Goal: Contribute content: Add original content to the website for others to see

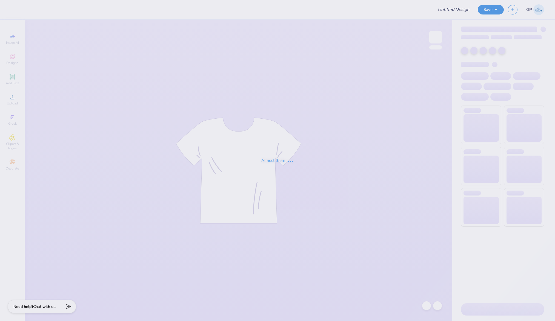
type input "Beta Philanthropy Shirt"
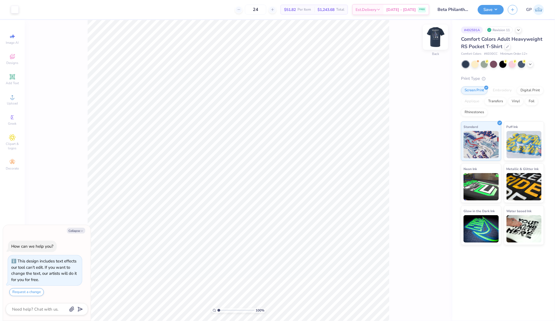
click at [439, 37] on img at bounding box center [435, 37] width 22 height 22
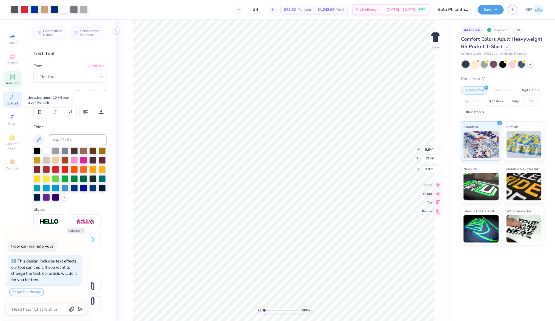
click at [14, 103] on span "Upload" at bounding box center [12, 103] width 11 height 4
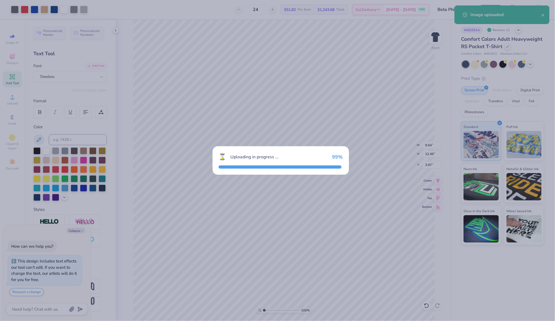
type textarea "x"
type input "8.68"
type input "11.08"
type input "8.71"
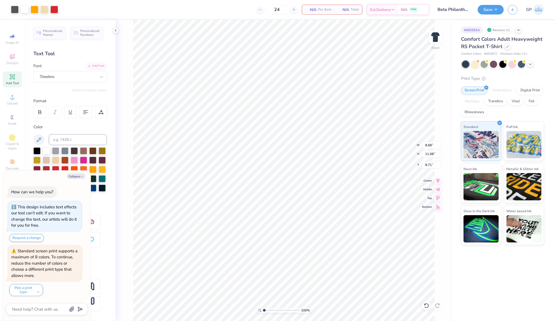
type textarea "x"
type input "4.46"
click at [434, 152] on input "11.08" at bounding box center [432, 154] width 20 height 8
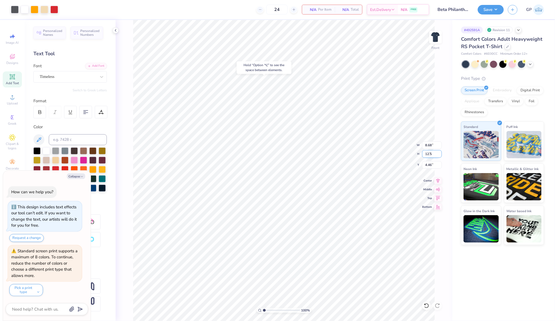
type input "12.5"
type textarea "x"
type input "9.80"
type input "12.50"
type input "3.75"
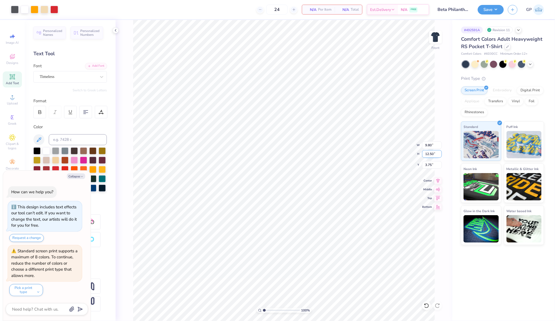
type textarea "x"
type input "6.70"
type textarea "x"
type input "9.70"
type input "1.45"
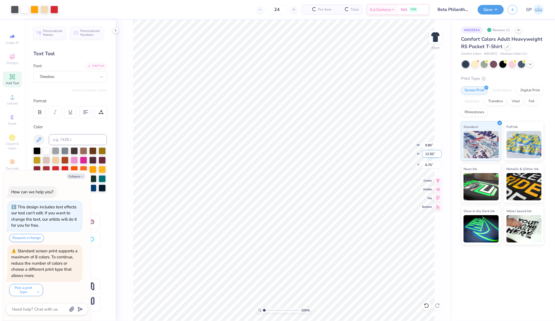
type input "3.01"
type textarea "x"
type input "9.80"
type input "12.50"
type input "6.70"
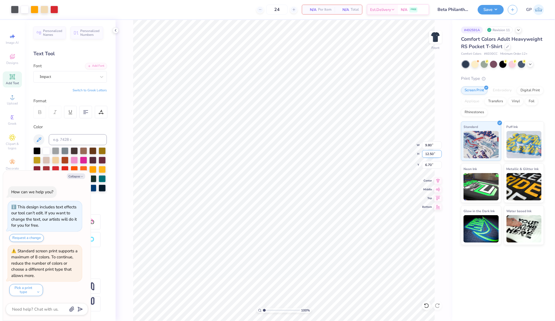
type textarea "x"
type input "9.64"
type input "12.49"
type input "3.97"
type textarea "x"
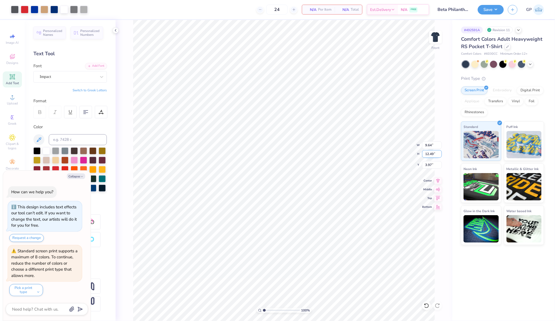
type input "9.80"
type input "12.50"
type input "6.70"
type textarea "x"
type input "3.97"
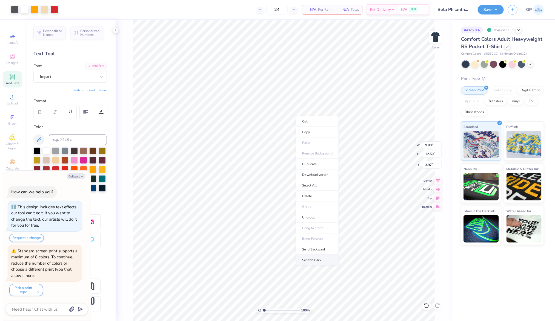
click at [320, 259] on li "Send to Back" at bounding box center [317, 260] width 43 height 11
type textarea "x"
type input "9.64"
type input "12.49"
click at [318, 234] on li "Bring to Front" at bounding box center [317, 234] width 43 height 11
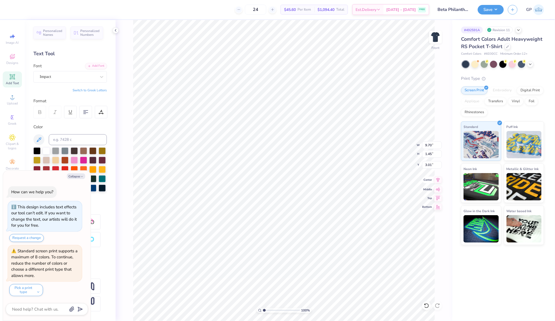
click at [435, 180] on icon at bounding box center [438, 180] width 8 height 7
type textarea "x"
type input "2.71"
type textarea "x"
type input "9.80"
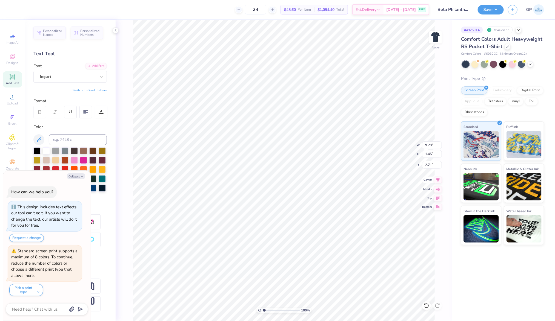
type input "12.50"
type input "4.17"
click at [441, 182] on icon at bounding box center [438, 180] width 8 height 7
click at [440, 177] on div "100 % Front W 8.97 8.97 " H 1.24 1.24 " Y 16.75 16.75 " Center Middle Top Bottom" at bounding box center [284, 170] width 336 height 301
click at [435, 179] on icon at bounding box center [438, 180] width 8 height 7
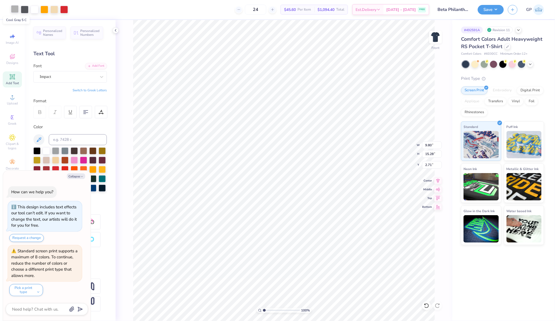
click at [15, 11] on div at bounding box center [15, 9] width 8 height 8
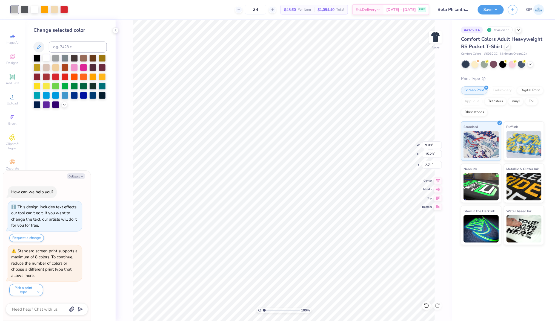
click at [47, 58] on div at bounding box center [46, 57] width 7 height 7
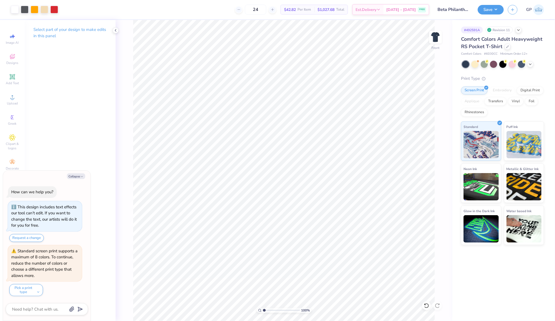
type textarea "x"
click at [430, 153] on input "15.28" at bounding box center [432, 154] width 20 height 8
type input "15"
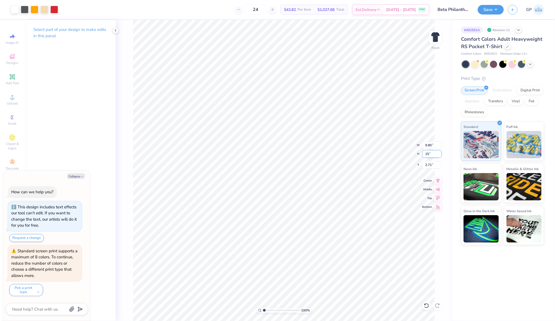
type textarea "x"
type input "9.62"
type input "15.00"
click at [432, 168] on input "2.85" at bounding box center [432, 165] width 20 height 8
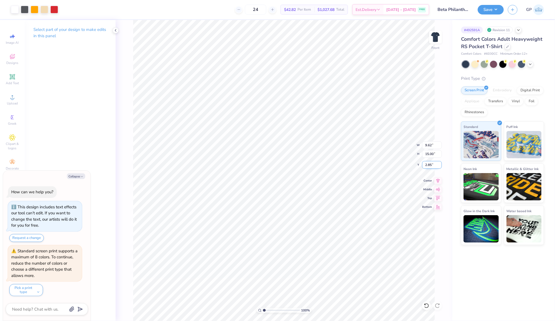
click at [432, 168] on input "2.85" at bounding box center [432, 165] width 20 height 8
type input "3"
type textarea "x"
type input "3.00"
click at [433, 37] on img at bounding box center [435, 37] width 22 height 22
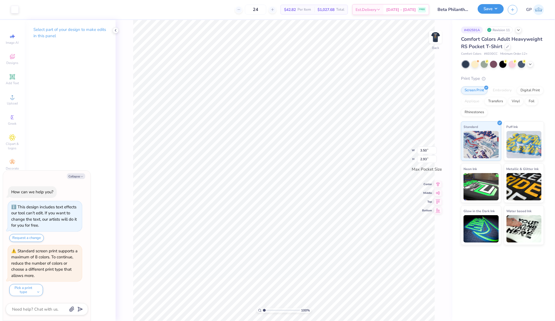
click at [483, 6] on button "Save" at bounding box center [490, 9] width 26 height 10
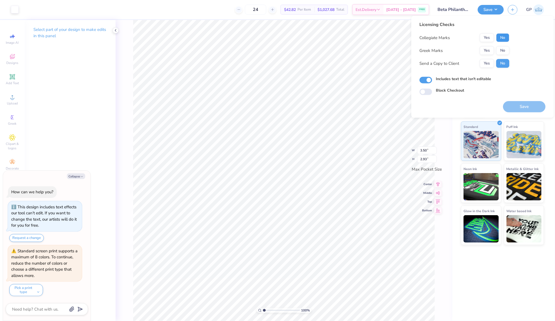
click at [502, 39] on button "No" at bounding box center [502, 37] width 13 height 9
click at [488, 51] on button "Yes" at bounding box center [487, 50] width 14 height 9
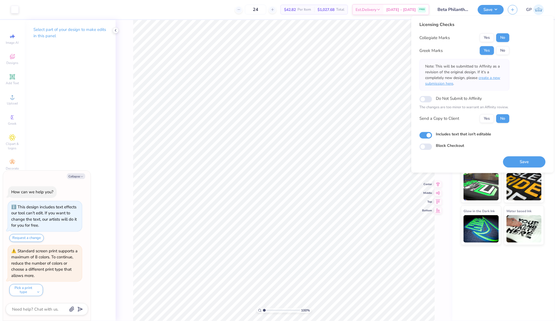
click at [493, 78] on span "create a new submission here" at bounding box center [462, 80] width 75 height 11
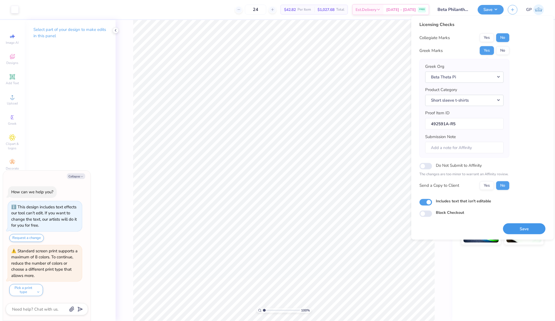
click at [526, 225] on button "Save" at bounding box center [524, 228] width 42 height 11
type textarea "x"
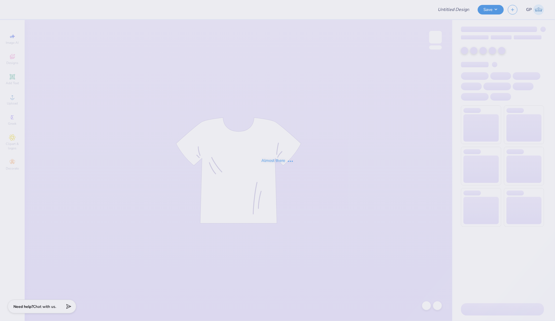
type input "[GEOGRAPHIC_DATA] : [PERSON_NAME]"
